Goal: Information Seeking & Learning: Check status

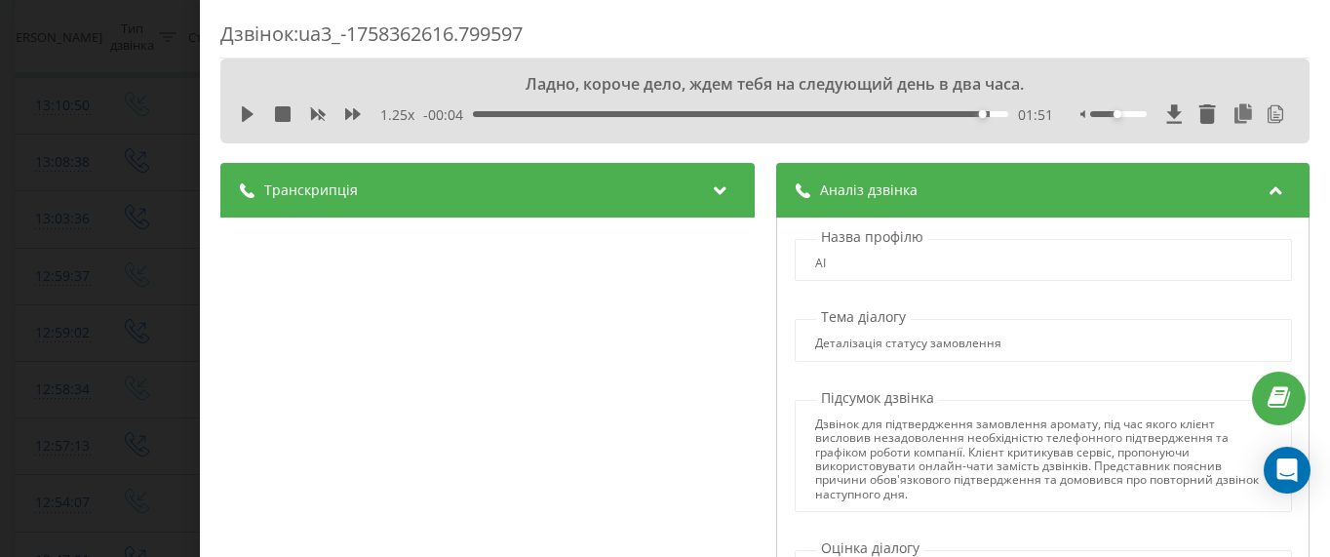
scroll to position [411, 0]
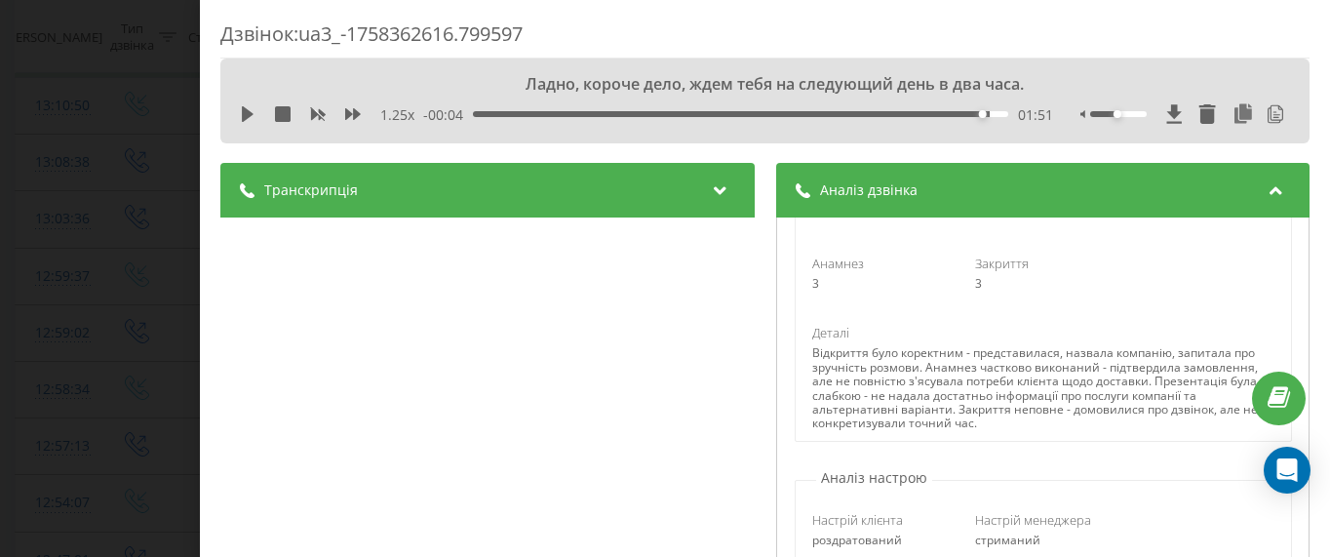
click at [65, 232] on div "Дзвінок : ua3_-1758362616.799597 Ладно, короче дело, ждем тебя на следующий ден…" at bounding box center [665, 278] width 1330 height 557
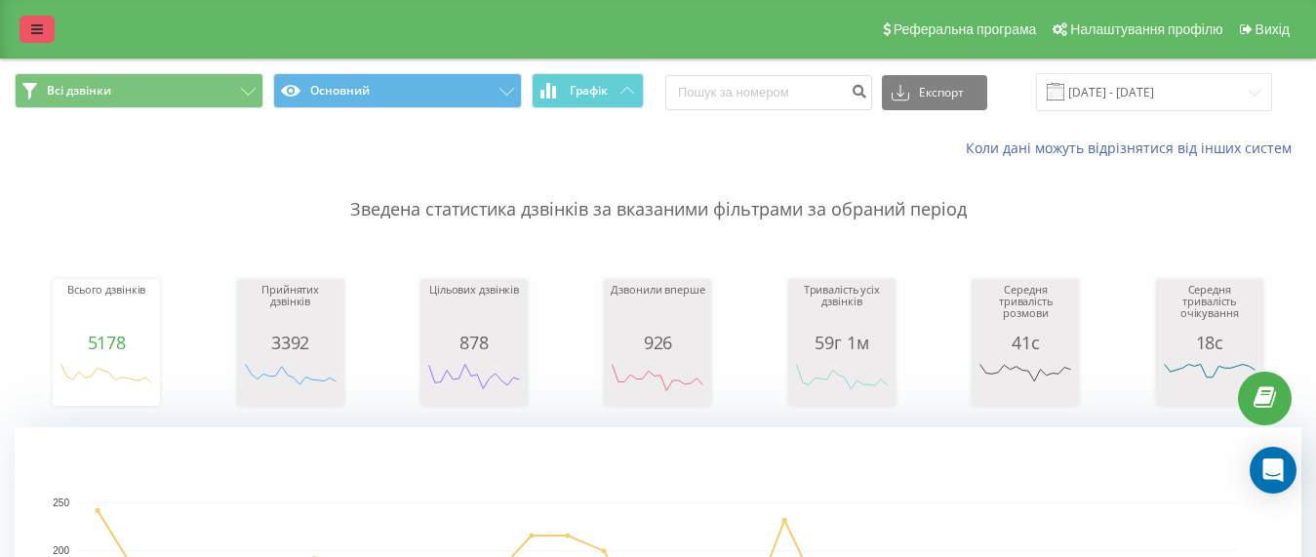
click at [42, 35] on icon at bounding box center [37, 29] width 12 height 14
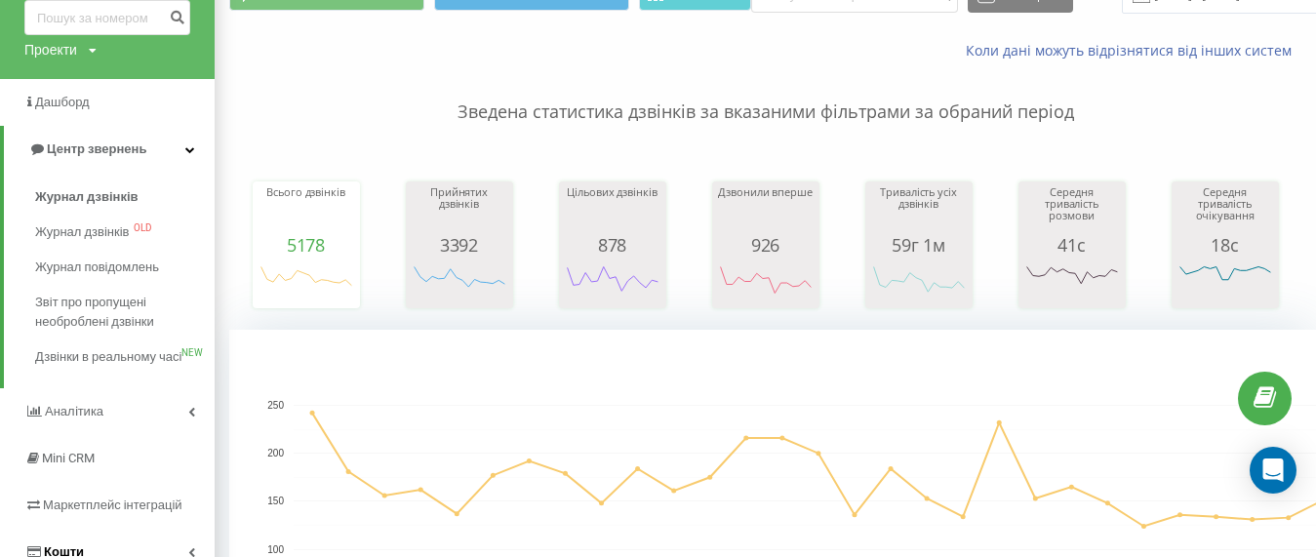
scroll to position [293, 0]
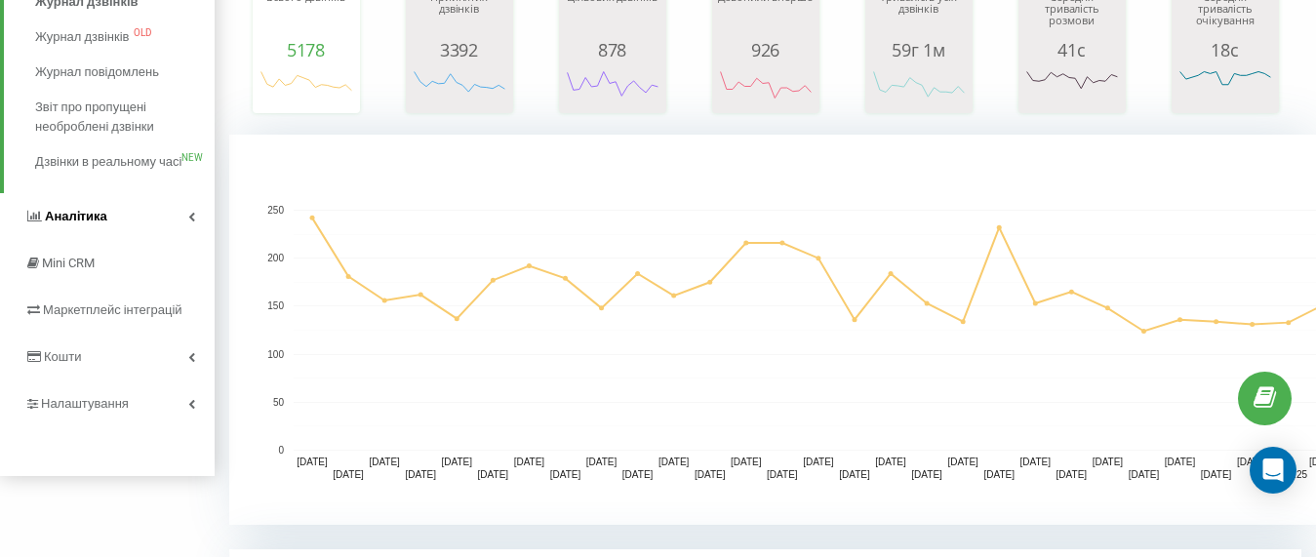
click at [90, 223] on span "Аналiтика" at bounding box center [76, 216] width 62 height 15
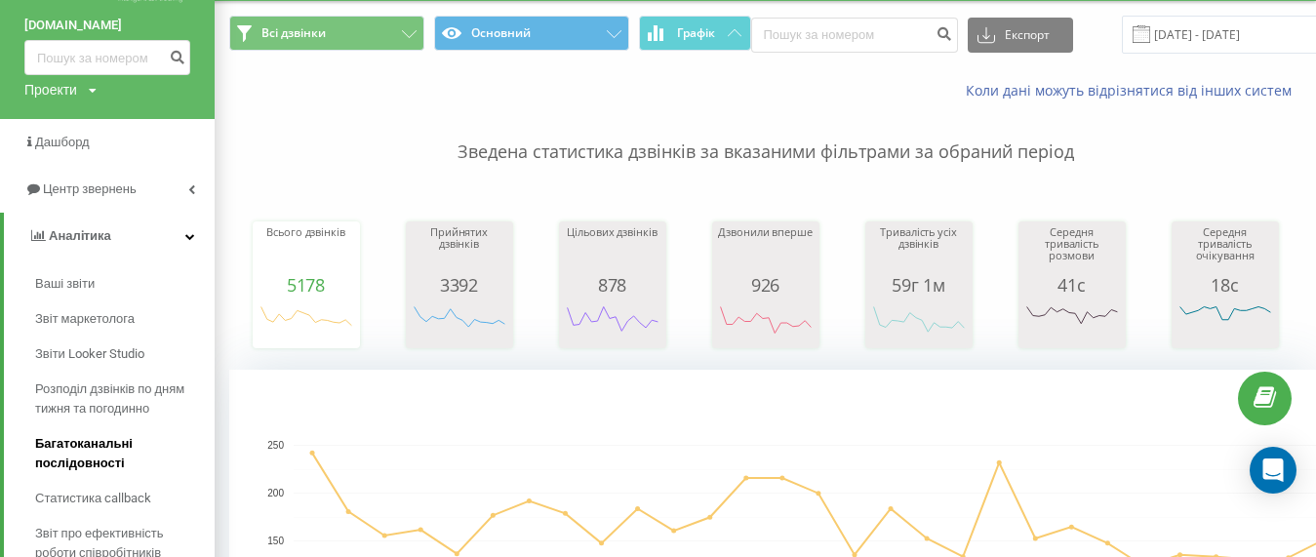
scroll to position [350, 0]
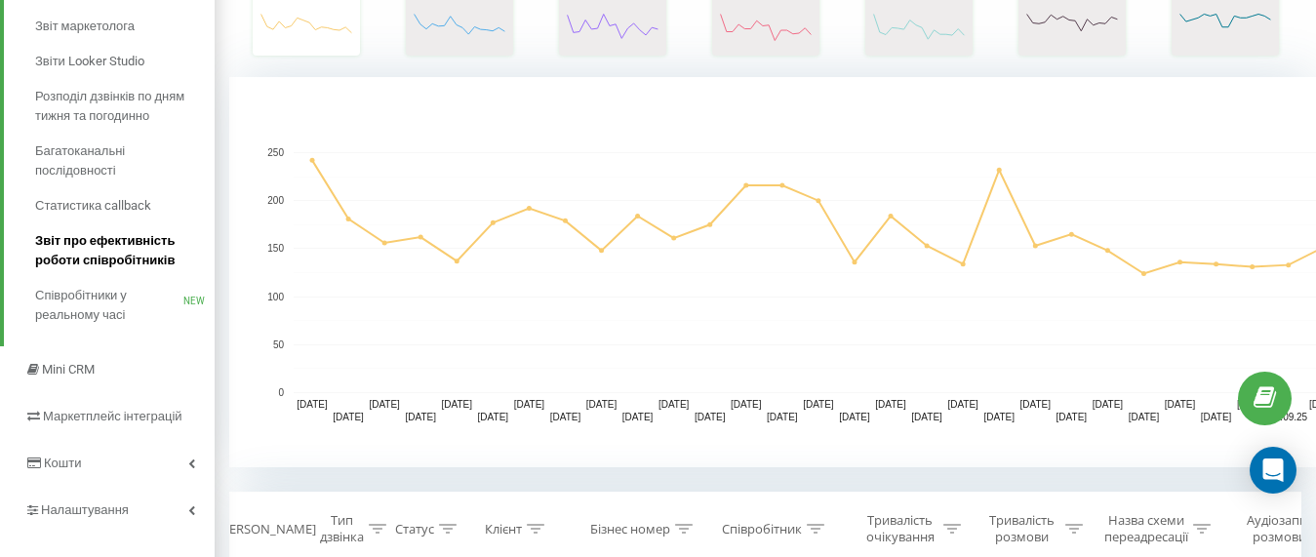
click at [115, 257] on span "Звіт про ефективність роботи співробітників" at bounding box center [120, 250] width 170 height 39
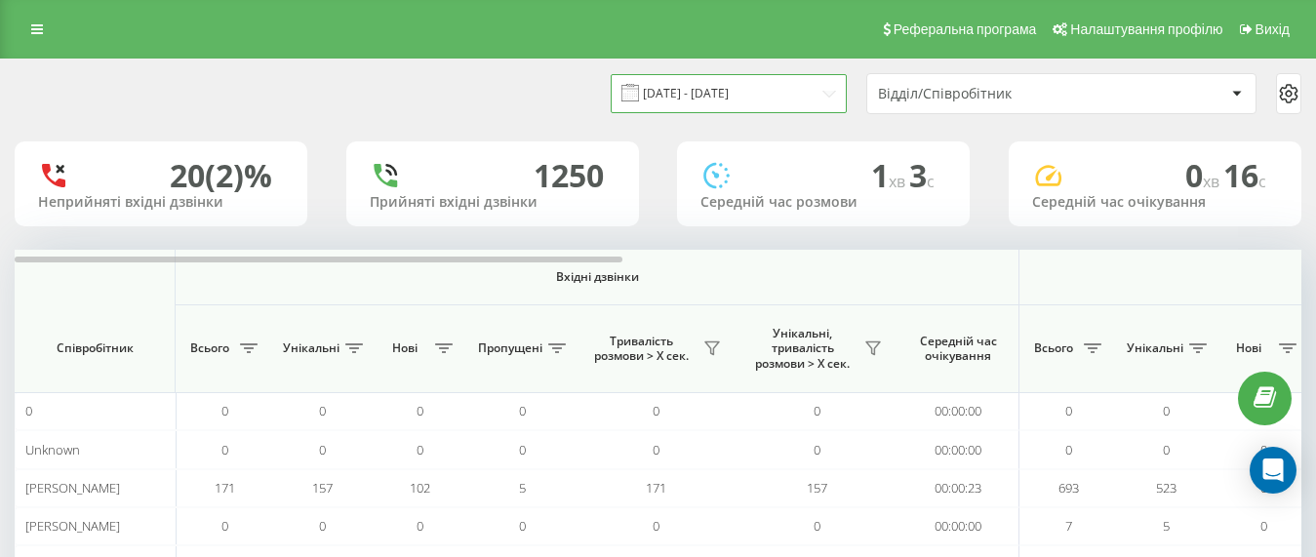
click at [820, 82] on input "[DATE] - [DATE]" at bounding box center [729, 93] width 236 height 38
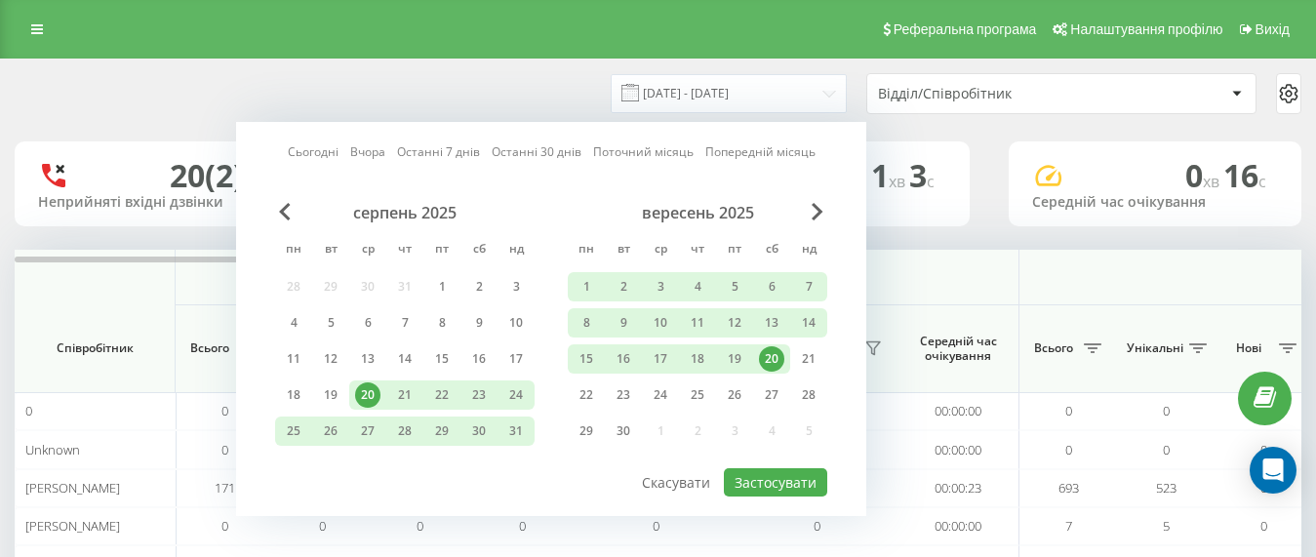
click at [768, 362] on div "20" at bounding box center [771, 358] width 25 height 25
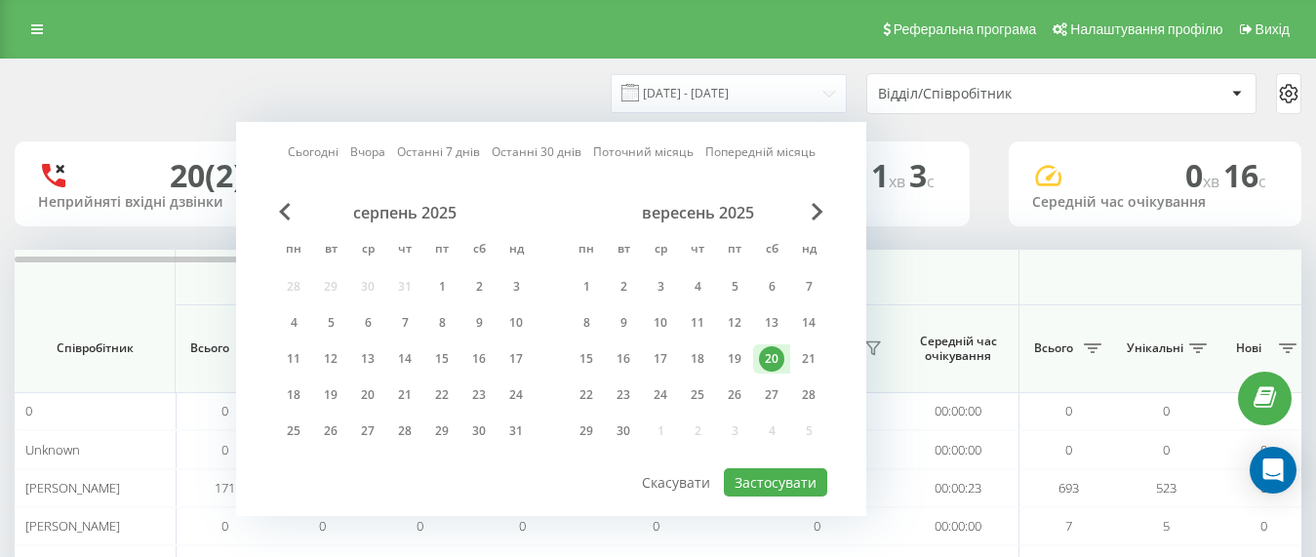
click at [775, 467] on div at bounding box center [551, 467] width 552 height 2
click at [774, 476] on button "Застосувати" at bounding box center [775, 482] width 103 height 28
type input "20.09.2025 - 20.09.2025"
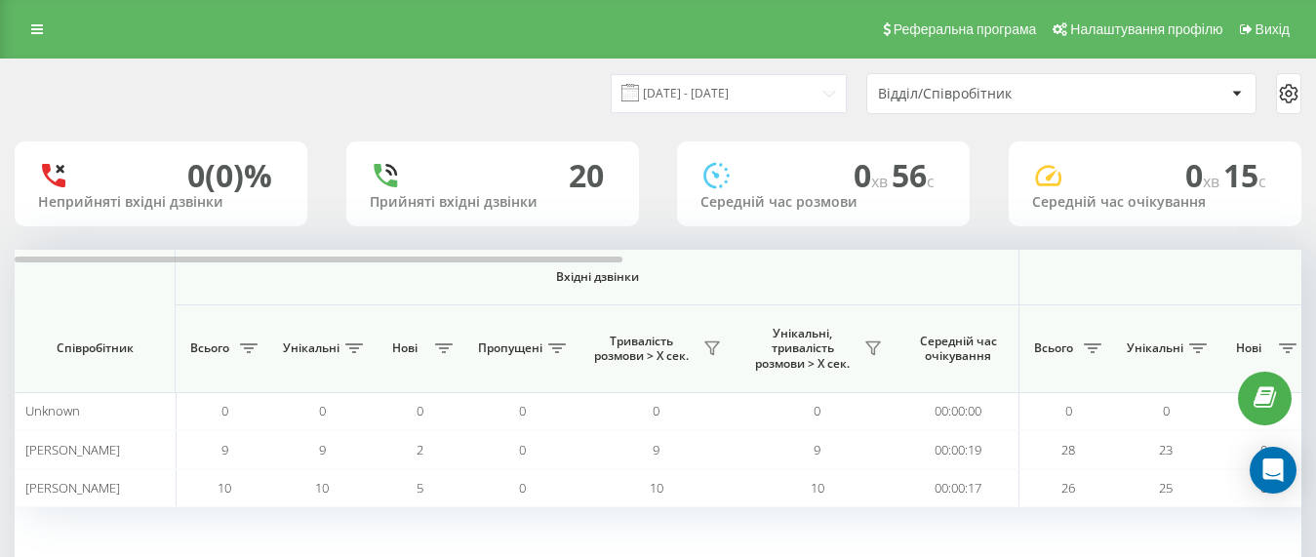
scroll to position [130, 0]
